Goal: Information Seeking & Learning: Compare options

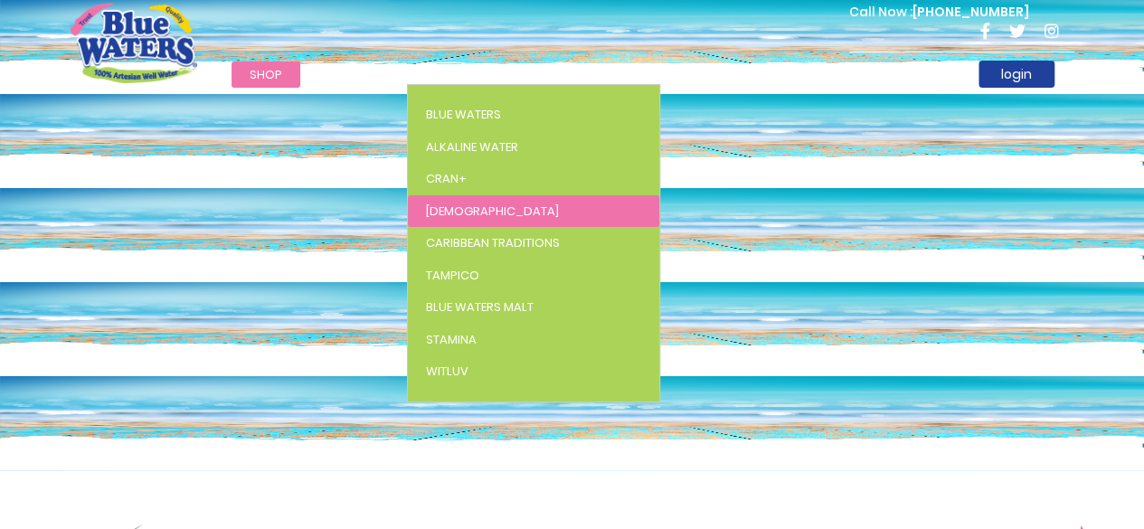
click at [471, 204] on link "[DEMOGRAPHIC_DATA]" at bounding box center [534, 211] width 252 height 33
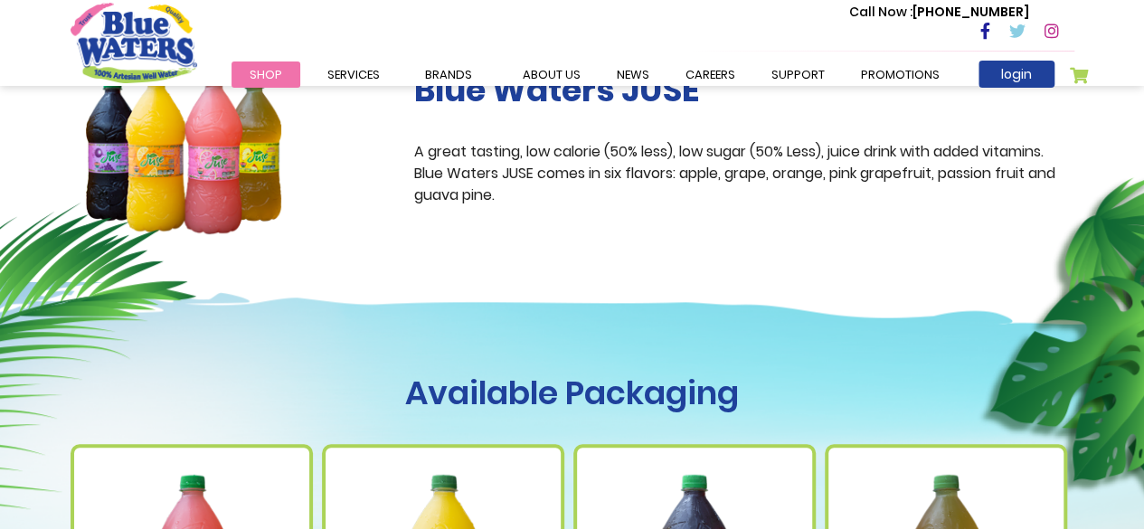
scroll to position [543, 0]
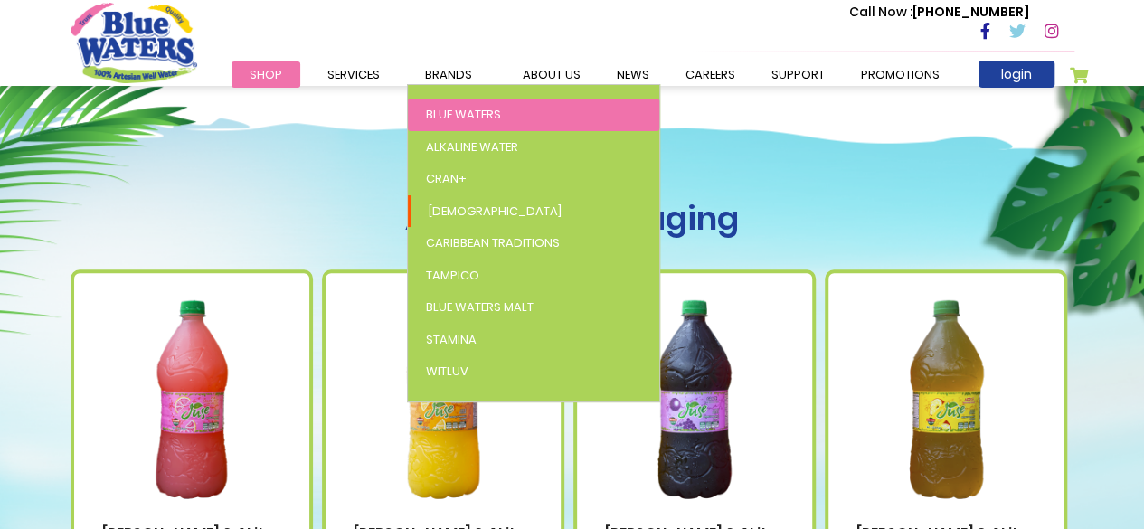
click at [444, 117] on span "Blue Waters" at bounding box center [463, 114] width 75 height 17
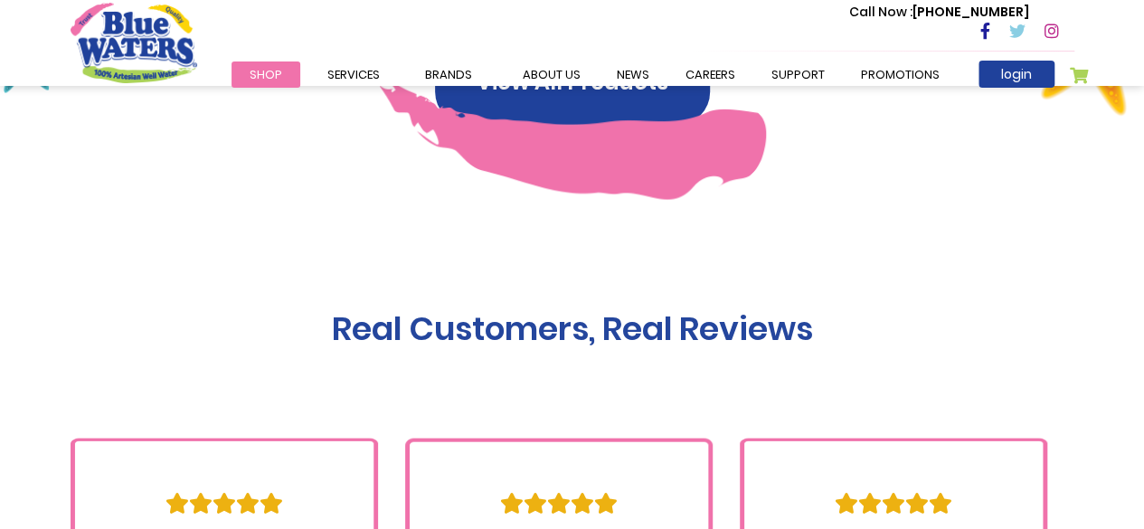
scroll to position [1719, 0]
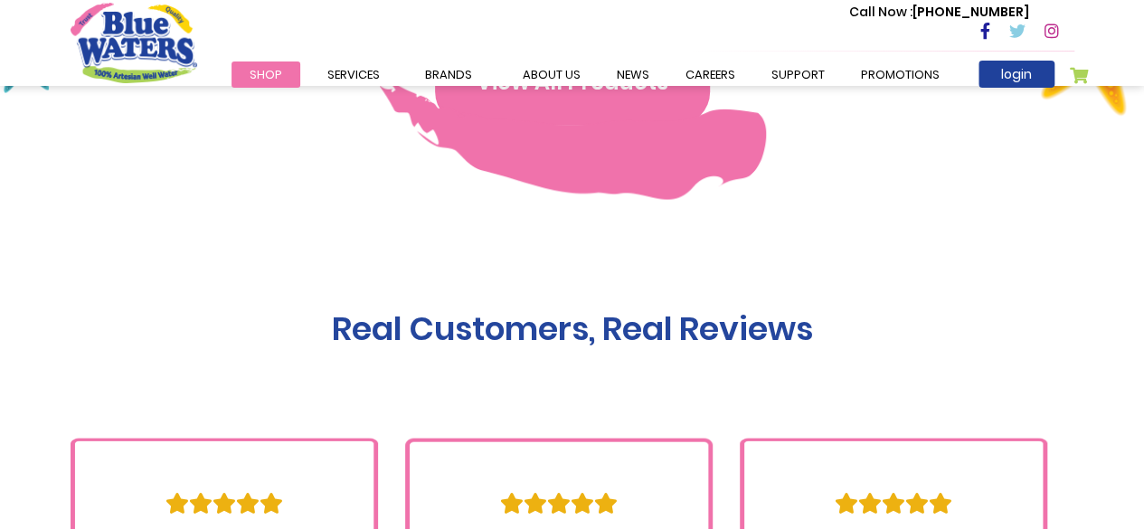
click at [574, 102] on button "View All Products" at bounding box center [572, 82] width 275 height 87
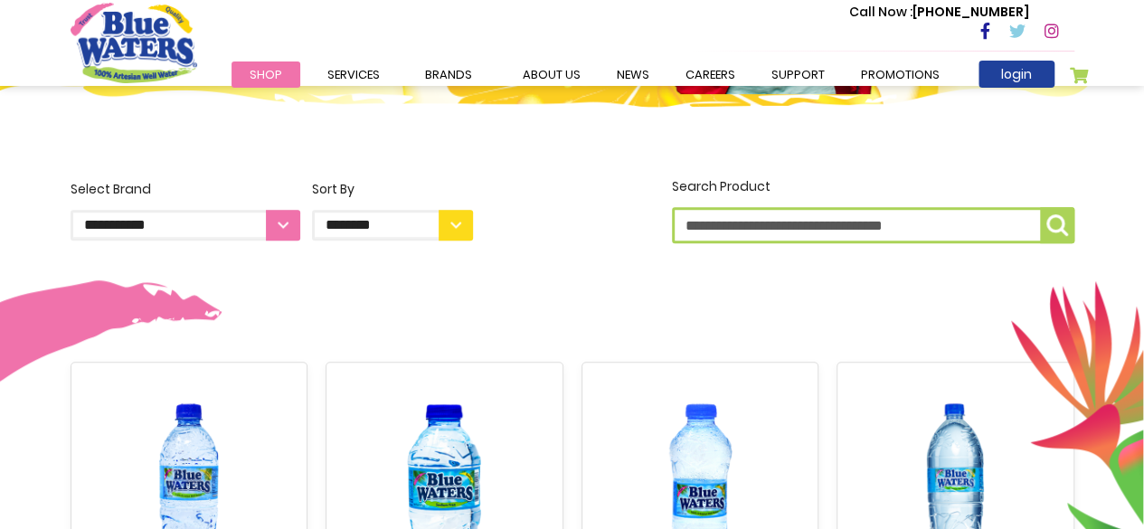
scroll to position [181, 0]
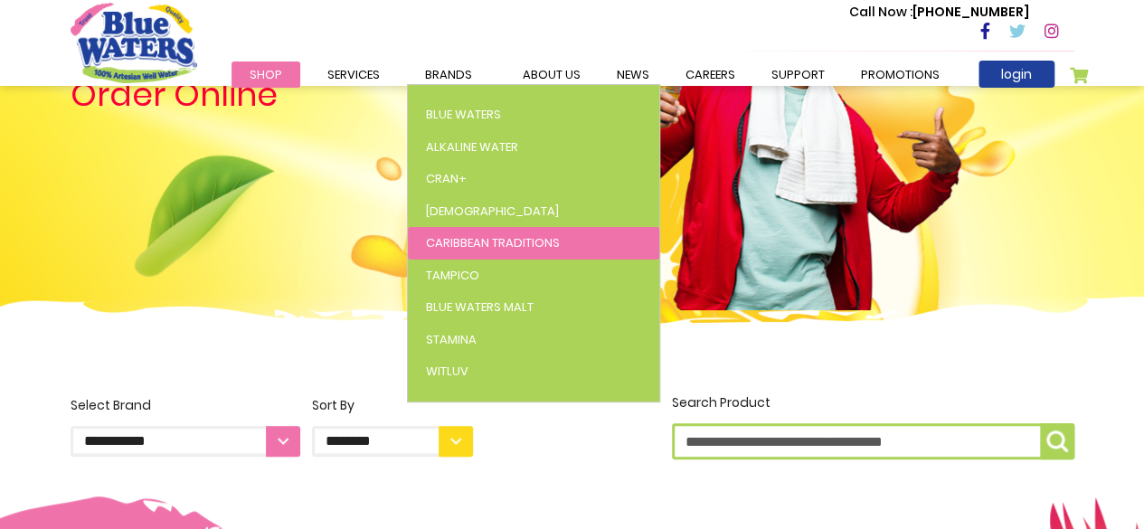
click at [456, 238] on span "Caribbean Traditions" at bounding box center [493, 242] width 134 height 17
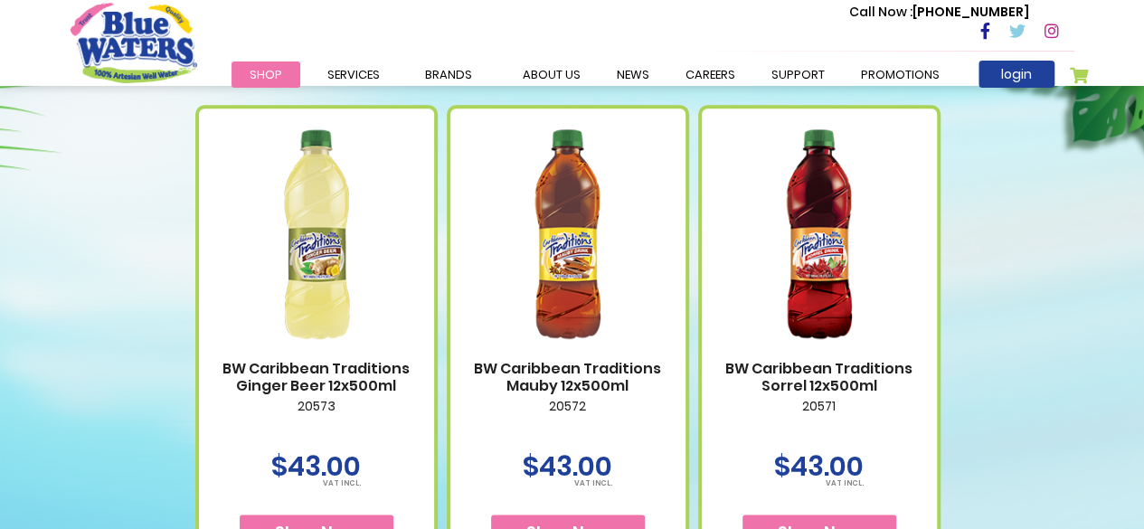
scroll to position [905, 0]
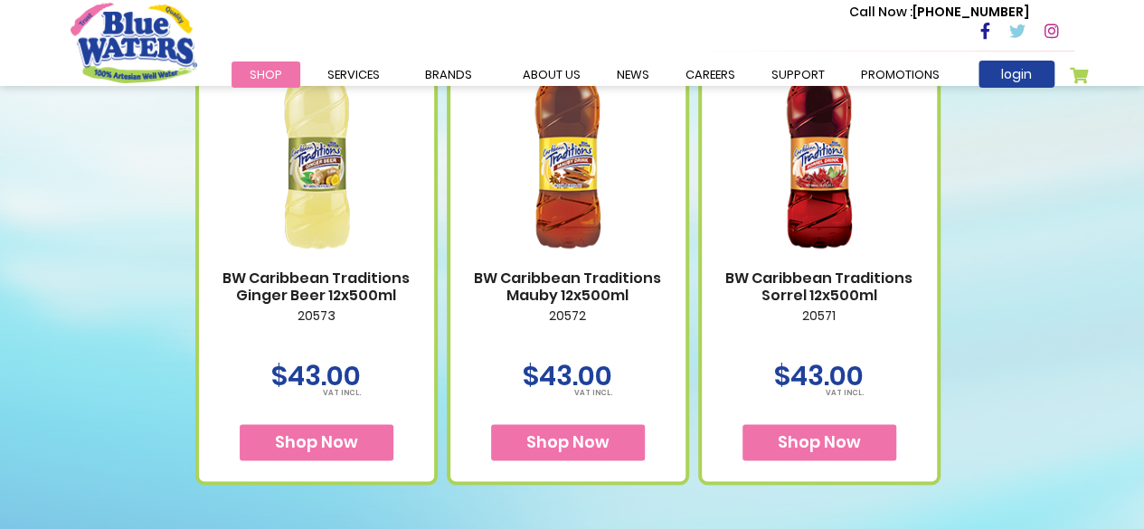
click at [331, 153] on img at bounding box center [316, 144] width 199 height 249
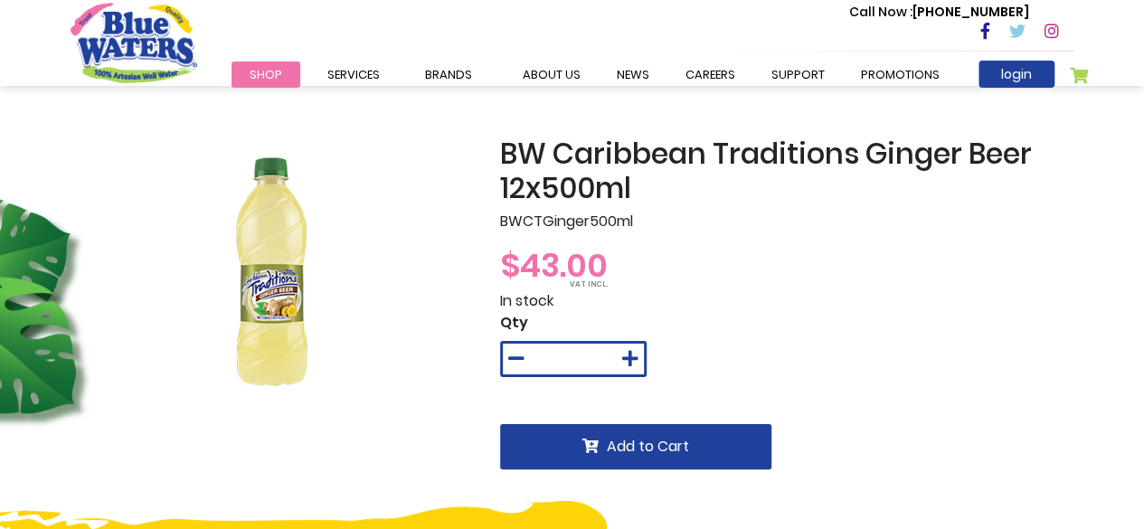
click at [265, 289] on img at bounding box center [271, 272] width 217 height 271
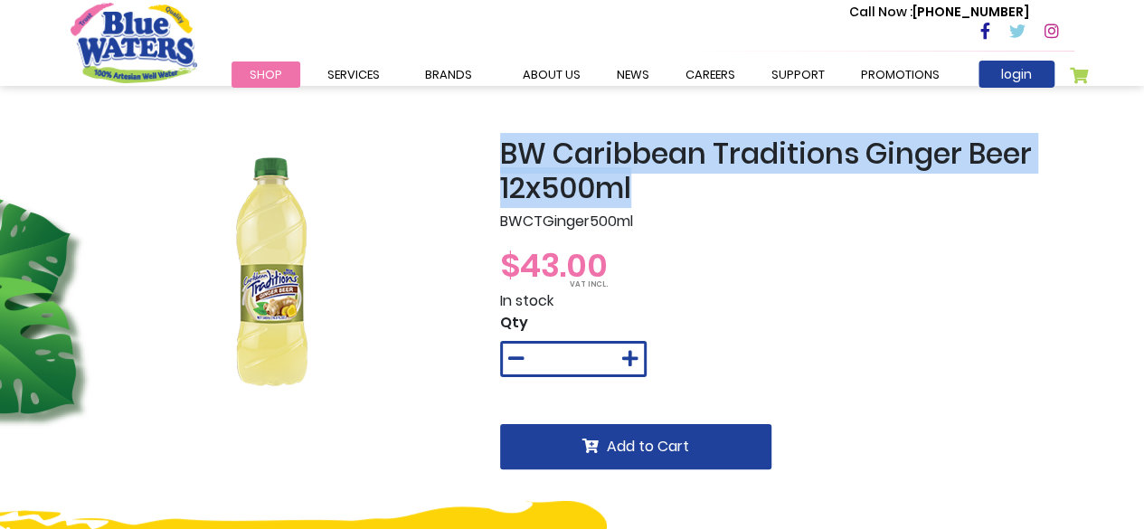
drag, startPoint x: 494, startPoint y: 154, endPoint x: 655, endPoint y: 183, distance: 163.6
click at [655, 183] on div "BW Caribbean Traditions Ginger Beer 12x500ml BWCTGinger500ml $43.00 In stock Qt…" at bounding box center [788, 338] width 602 height 402
copy h2 "BW Caribbean Traditions Ginger Beer 12x500ml"
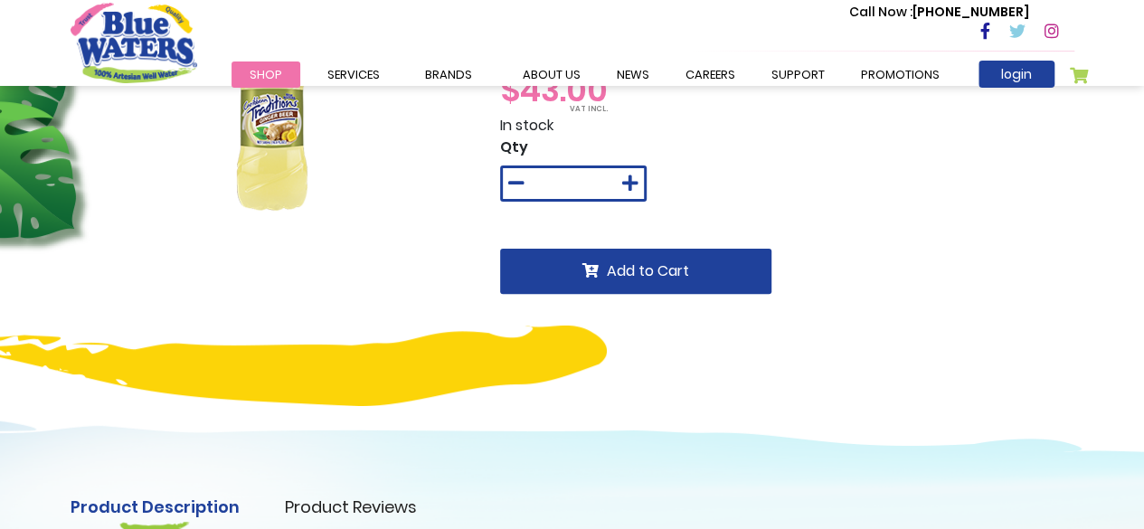
scroll to position [362, 0]
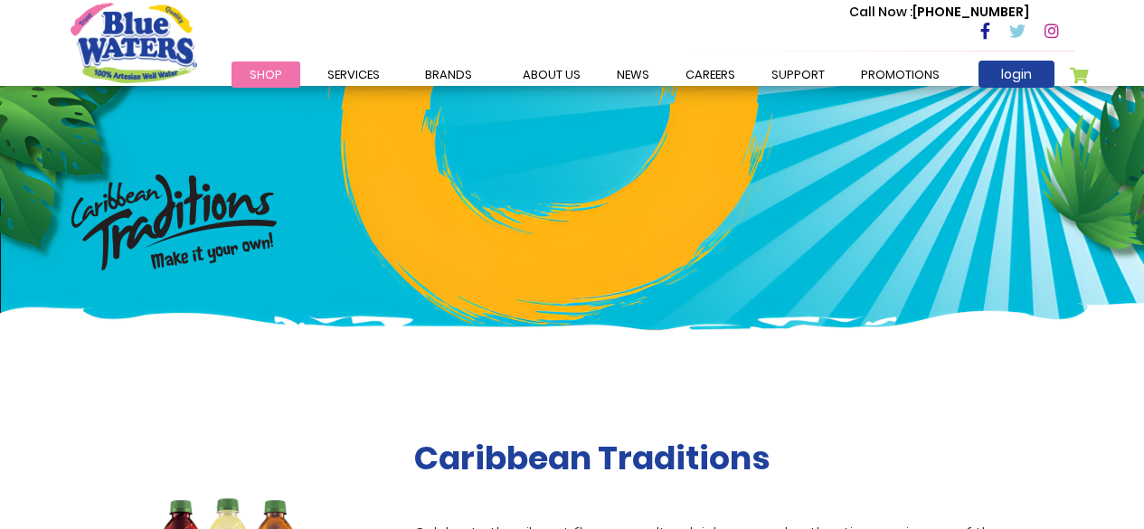
scroll to position [905, 0]
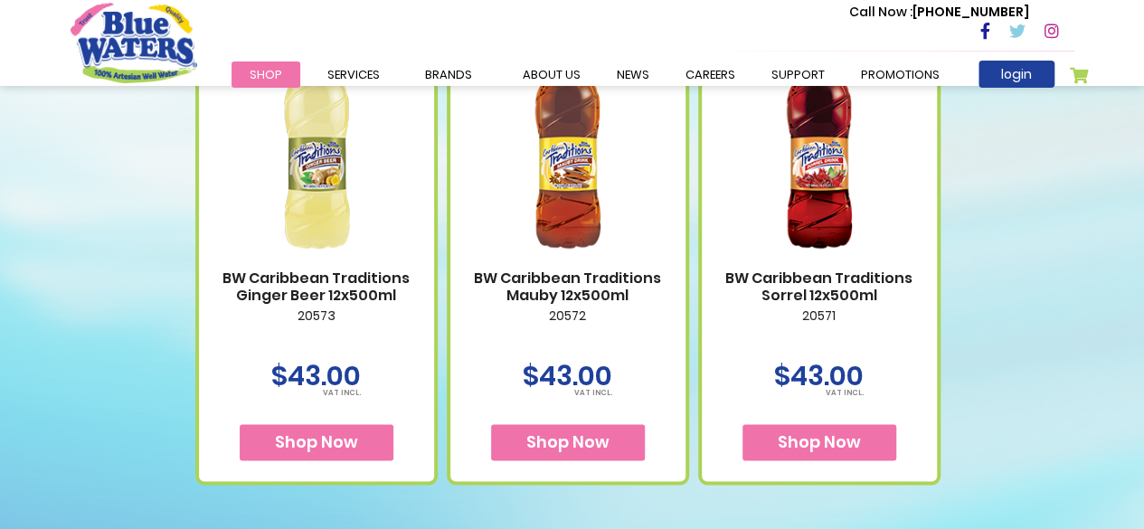
click at [577, 177] on img at bounding box center [568, 144] width 199 height 249
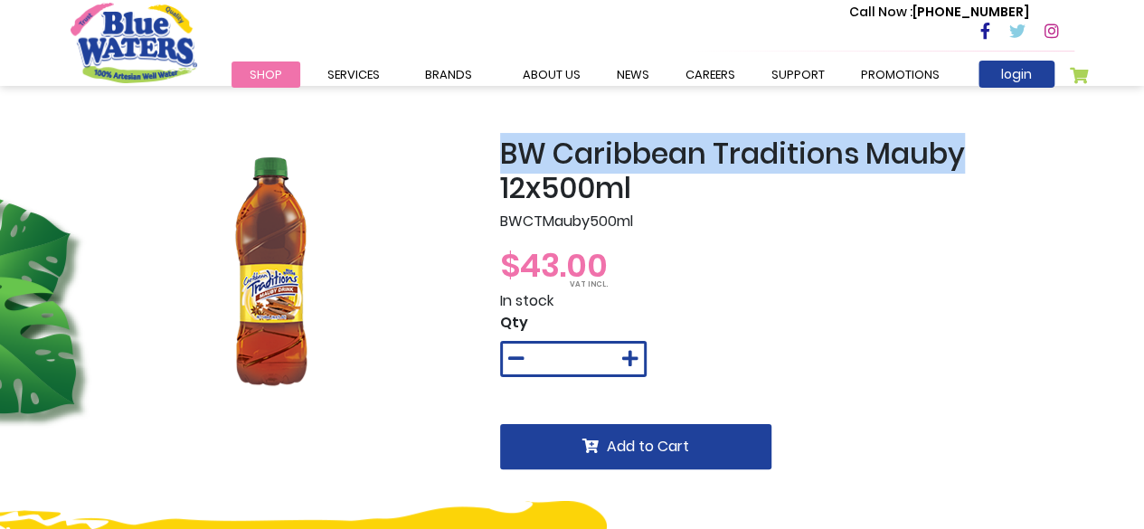
drag, startPoint x: 503, startPoint y: 145, endPoint x: 968, endPoint y: 152, distance: 465.1
click at [968, 152] on h2 "BW Caribbean Traditions Mauby 12x500ml" at bounding box center [787, 172] width 574 height 70
copy h2 "BW Caribbean Traditions Mauby"
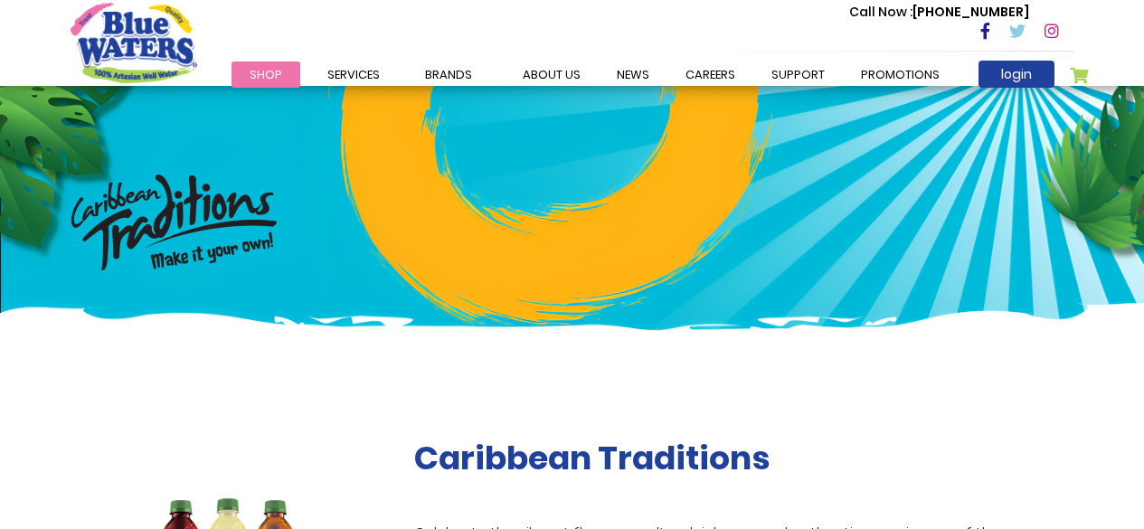
scroll to position [905, 0]
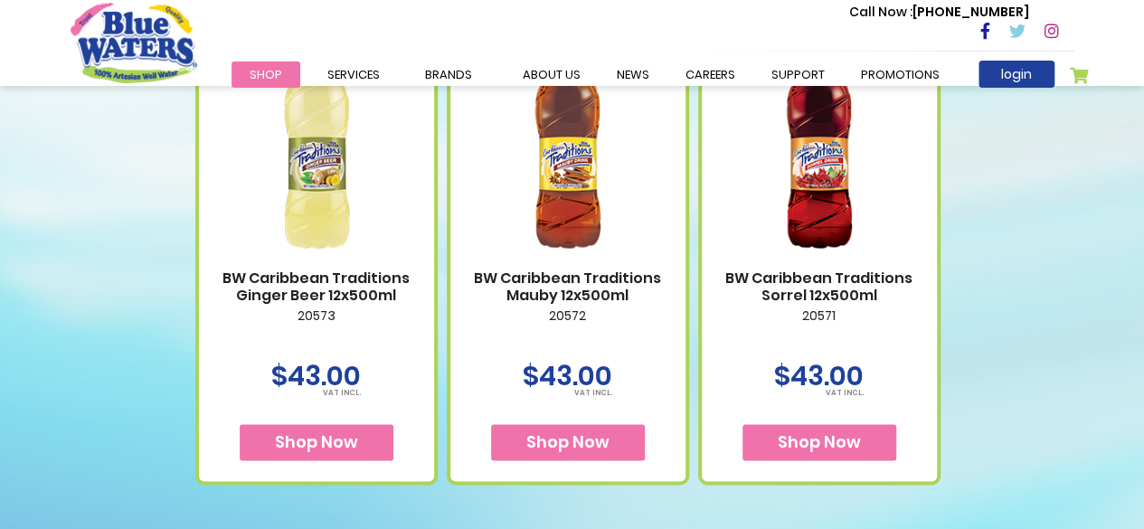
click at [748, 279] on link "BW Caribbean Traditions Sorrel 12x500ml" at bounding box center [819, 287] width 199 height 34
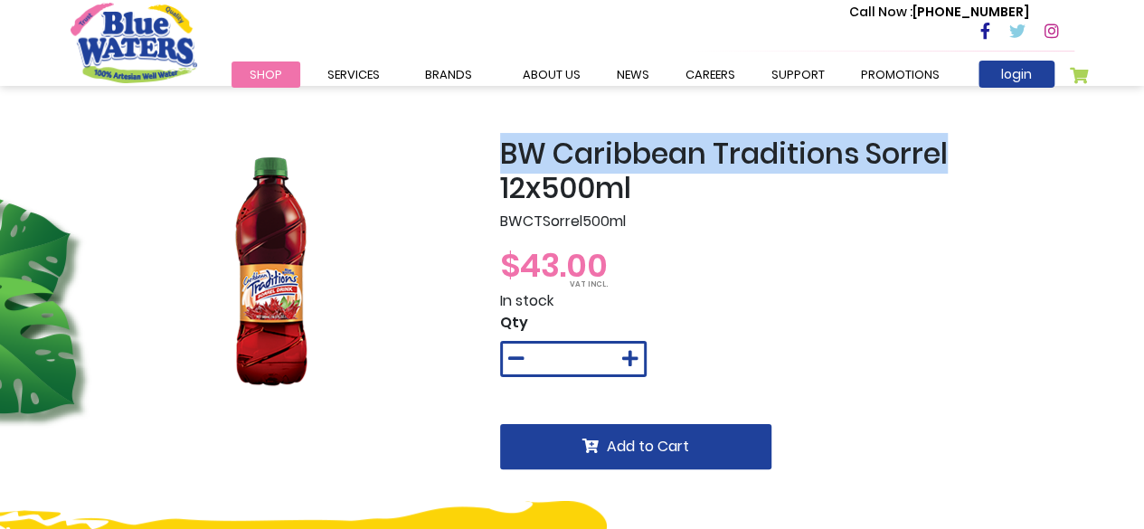
drag, startPoint x: 502, startPoint y: 156, endPoint x: 965, endPoint y: 156, distance: 463.2
click at [965, 156] on h2 "BW Caribbean Traditions Sorrel 12x500ml" at bounding box center [787, 172] width 574 height 70
copy h2 "BW Caribbean Traditions Sorrel"
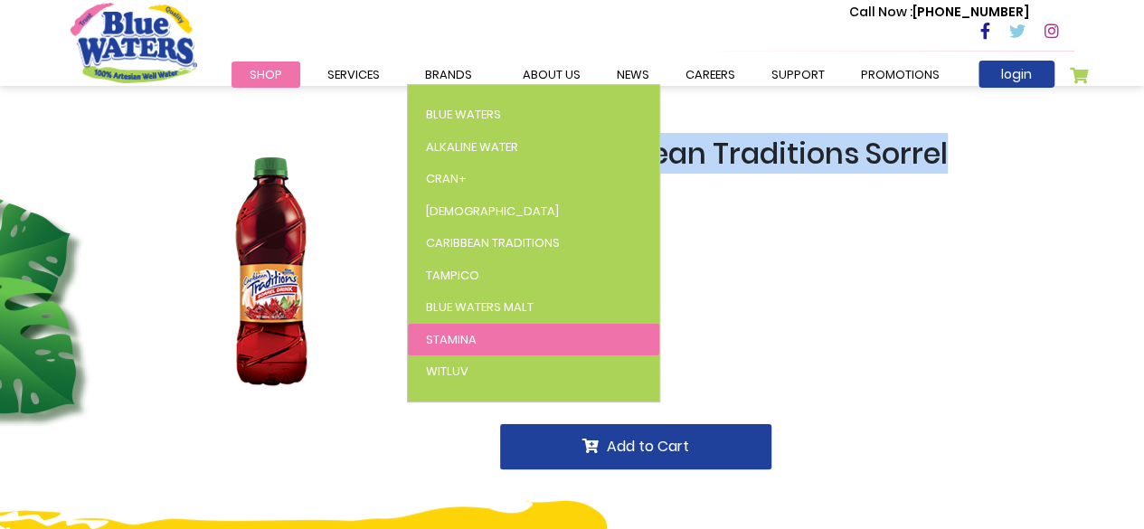
click at [464, 328] on link "Stamina" at bounding box center [534, 340] width 252 height 33
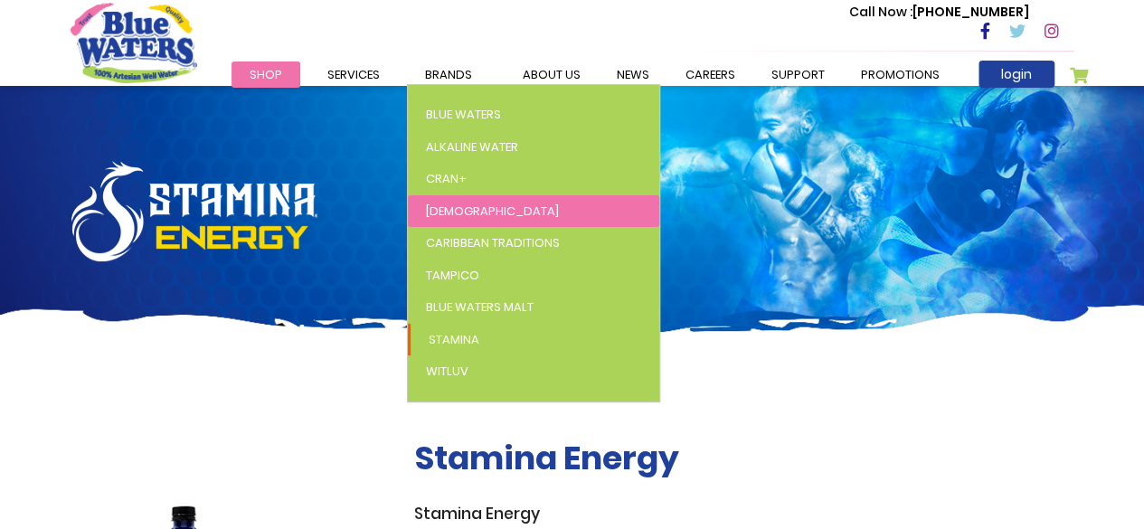
click at [439, 206] on span "[DEMOGRAPHIC_DATA]" at bounding box center [492, 211] width 133 height 17
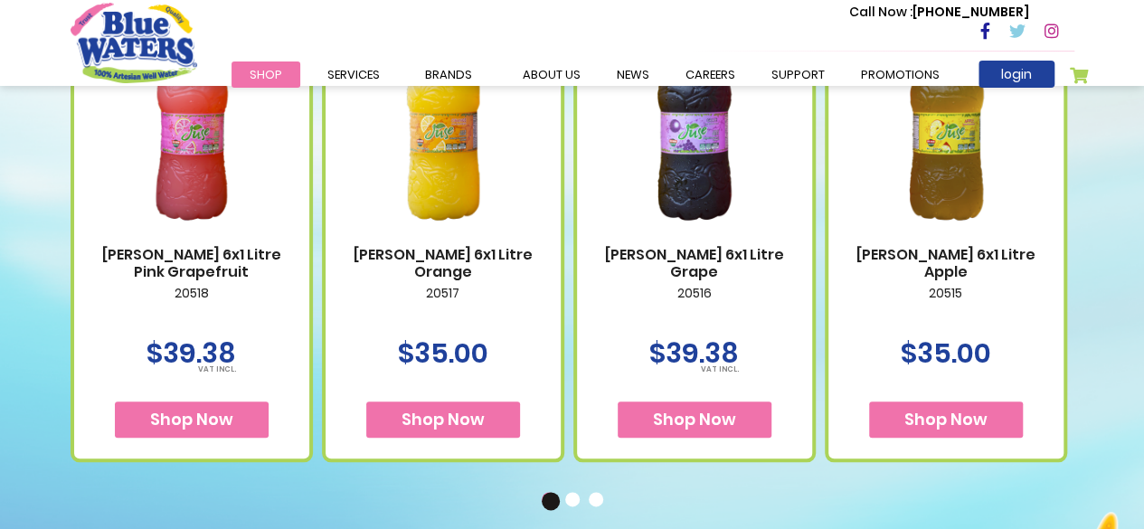
scroll to position [814, 0]
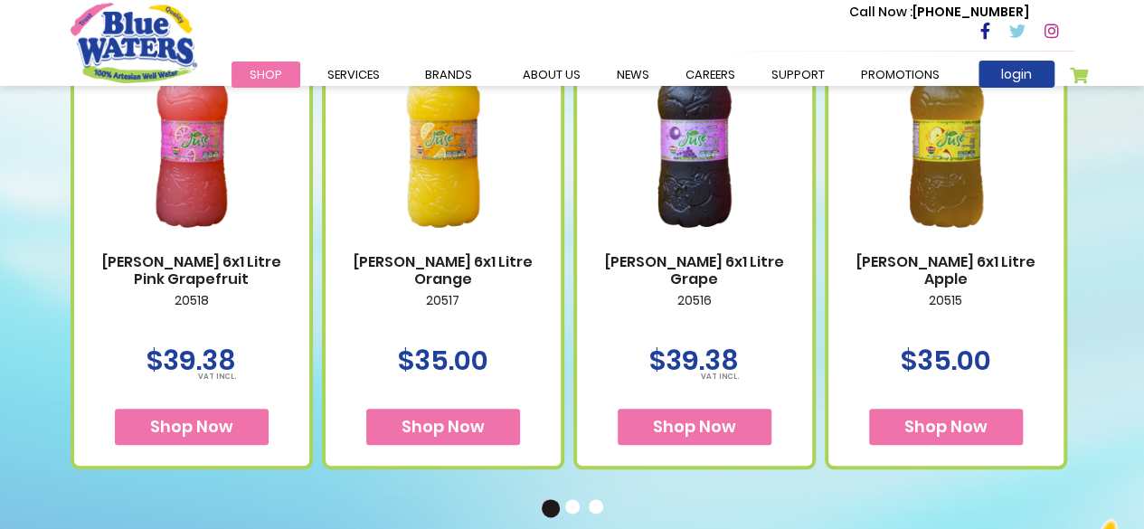
click at [572, 508] on button "2" at bounding box center [574, 508] width 18 height 18
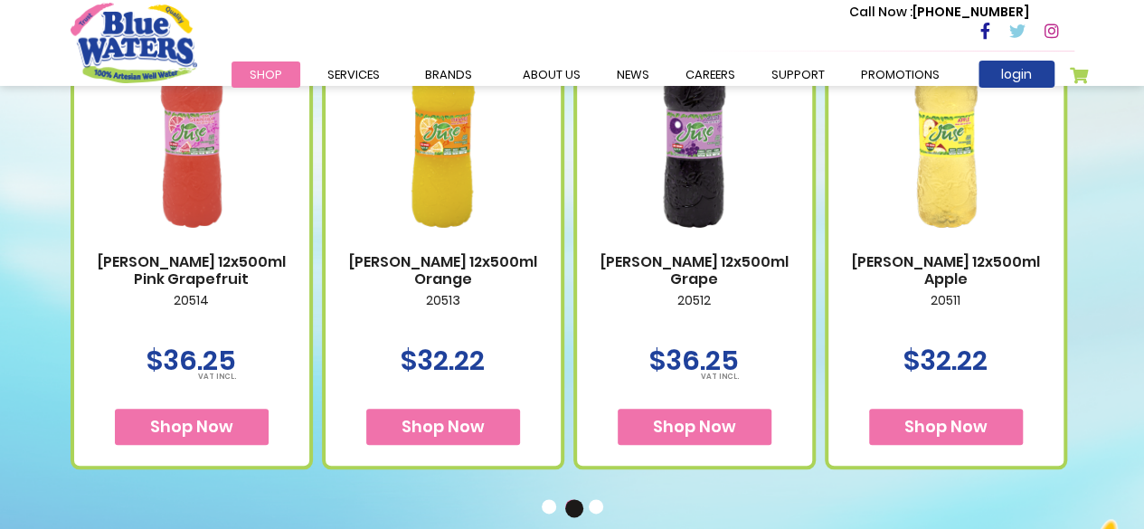
click at [603, 508] on button "3" at bounding box center [598, 508] width 18 height 18
